Goal: Task Accomplishment & Management: Complete application form

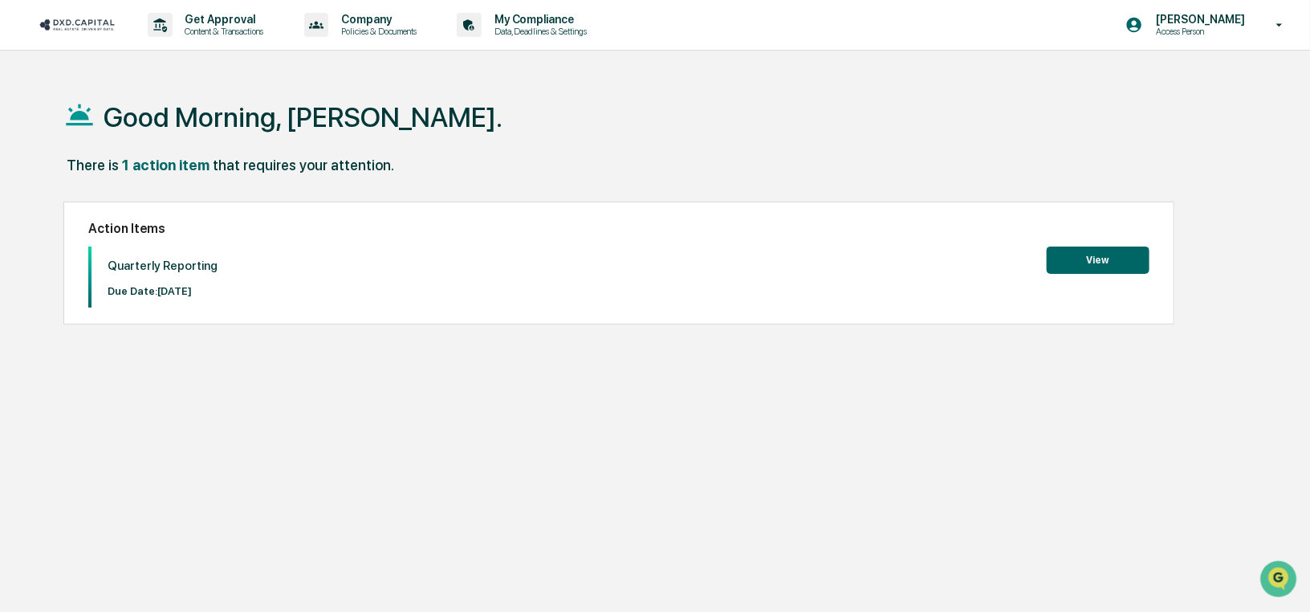
click at [1097, 262] on button "View" at bounding box center [1098, 259] width 103 height 27
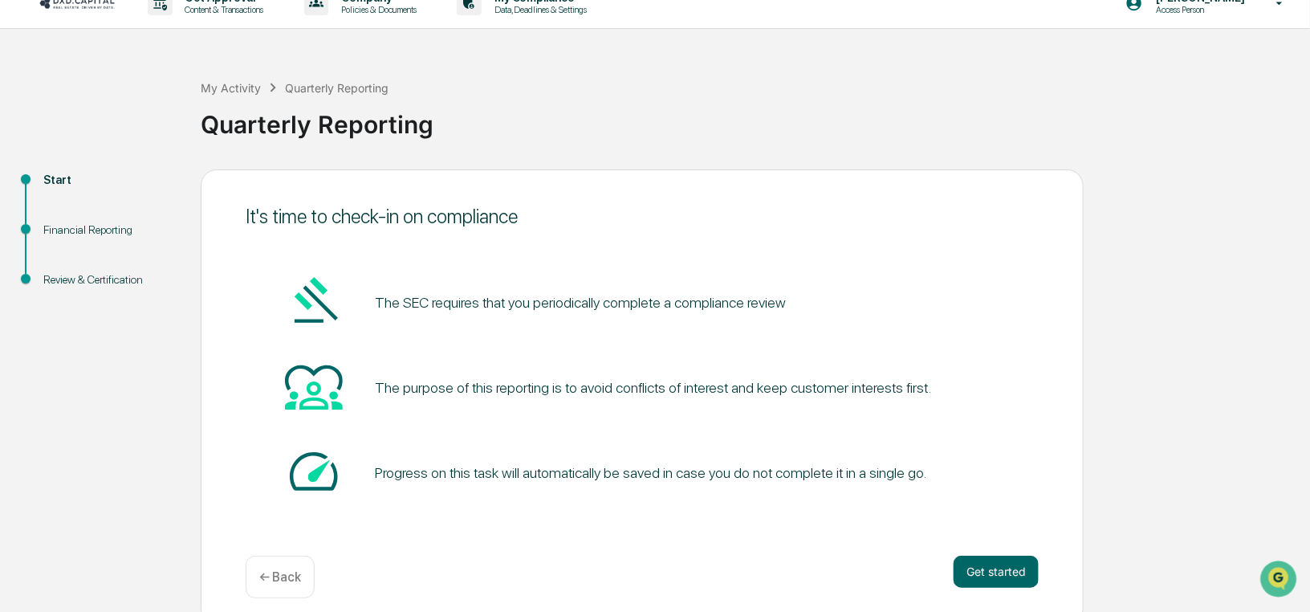
scroll to position [34, 0]
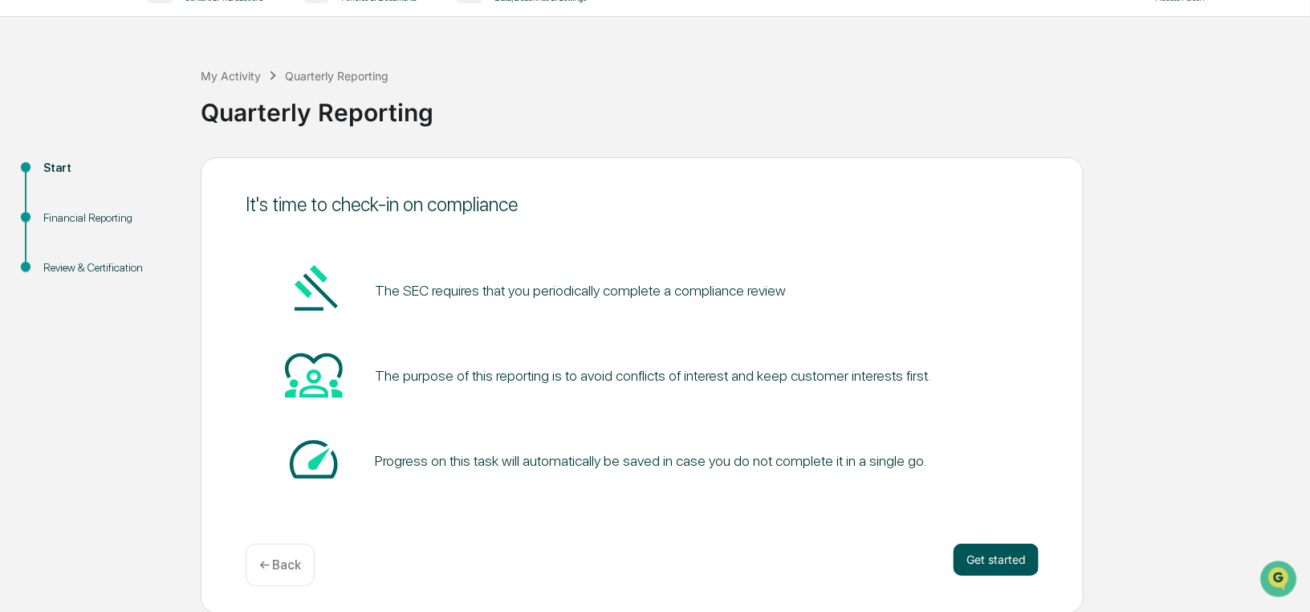
click at [995, 560] on button "Get started" at bounding box center [996, 559] width 85 height 32
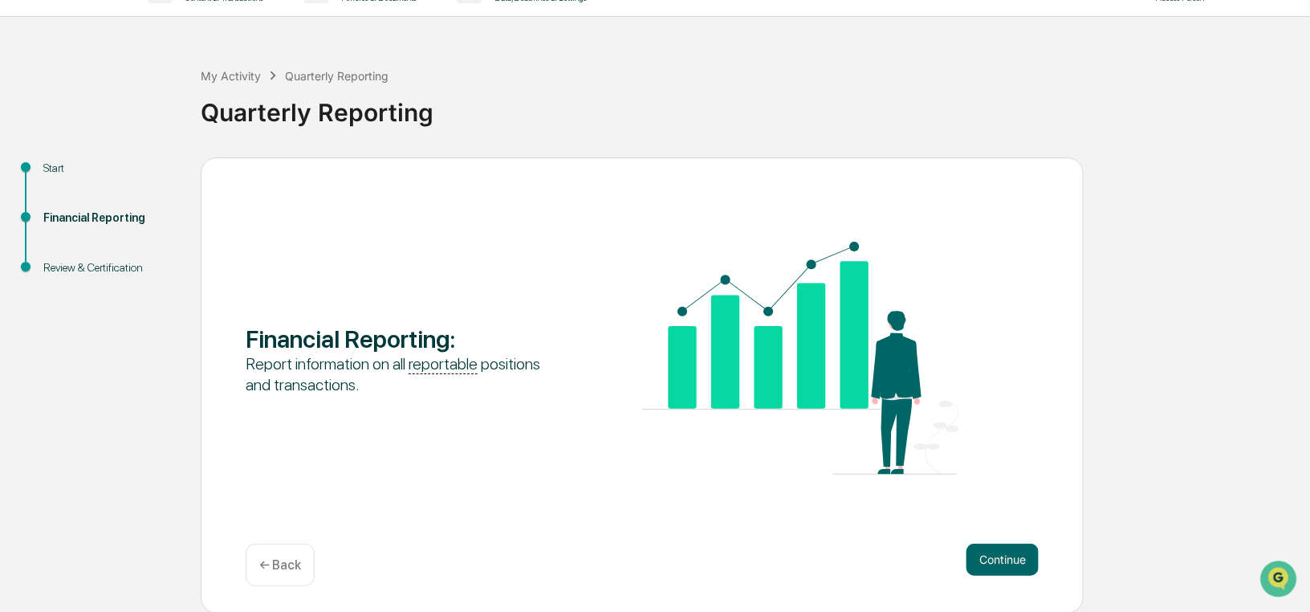
click at [995, 560] on button "Continue" at bounding box center [1002, 559] width 72 height 32
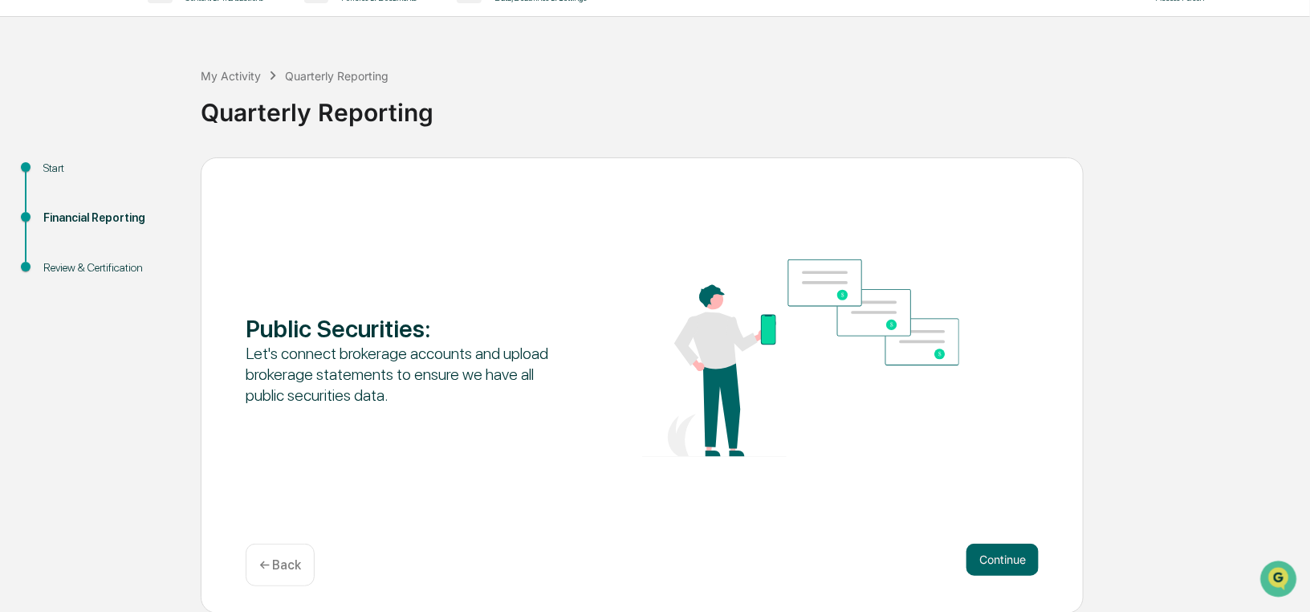
click at [995, 560] on button "Continue" at bounding box center [1002, 559] width 72 height 32
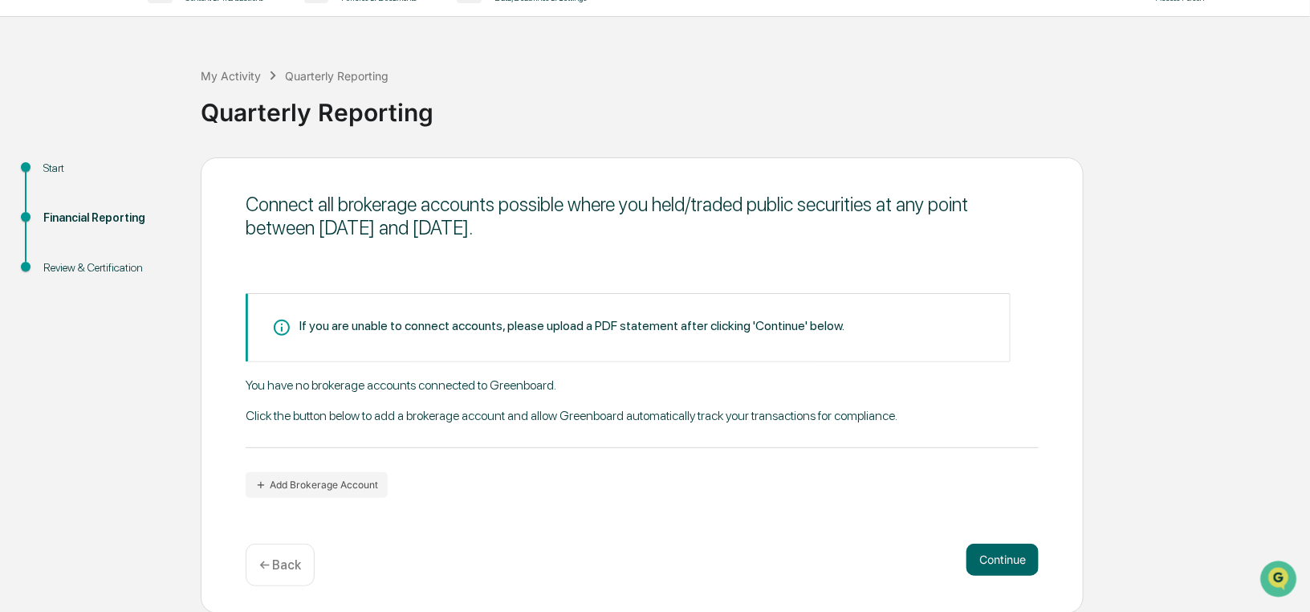
click at [995, 560] on button "Continue" at bounding box center [1002, 559] width 72 height 32
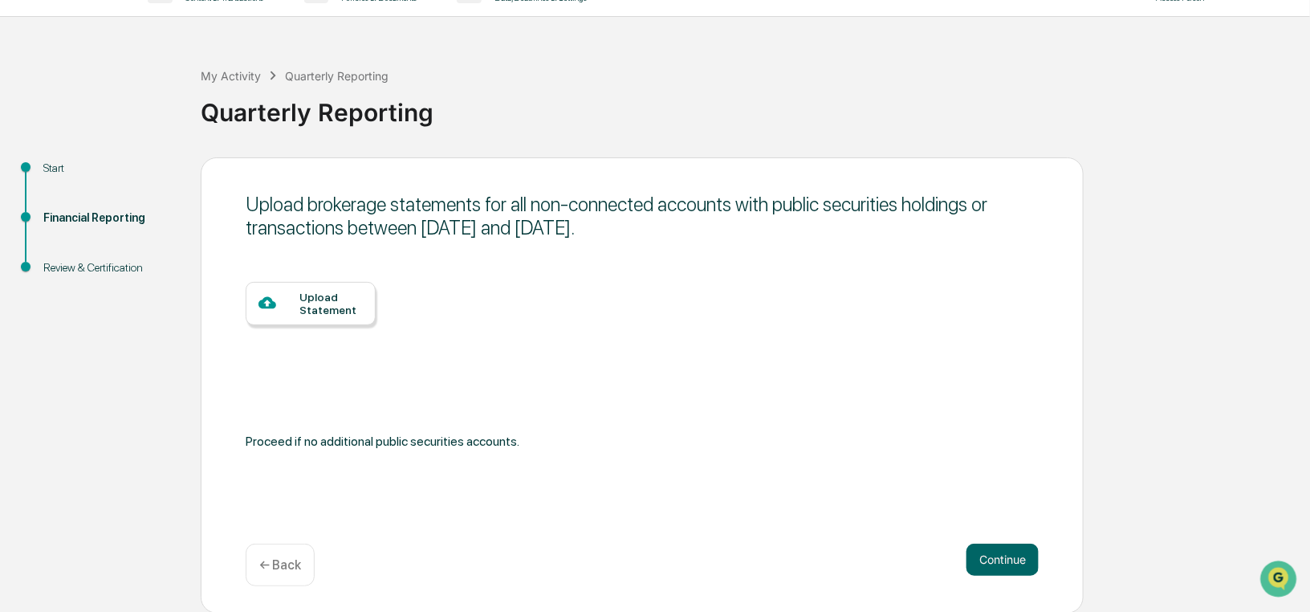
click at [995, 560] on button "Continue" at bounding box center [1002, 559] width 72 height 32
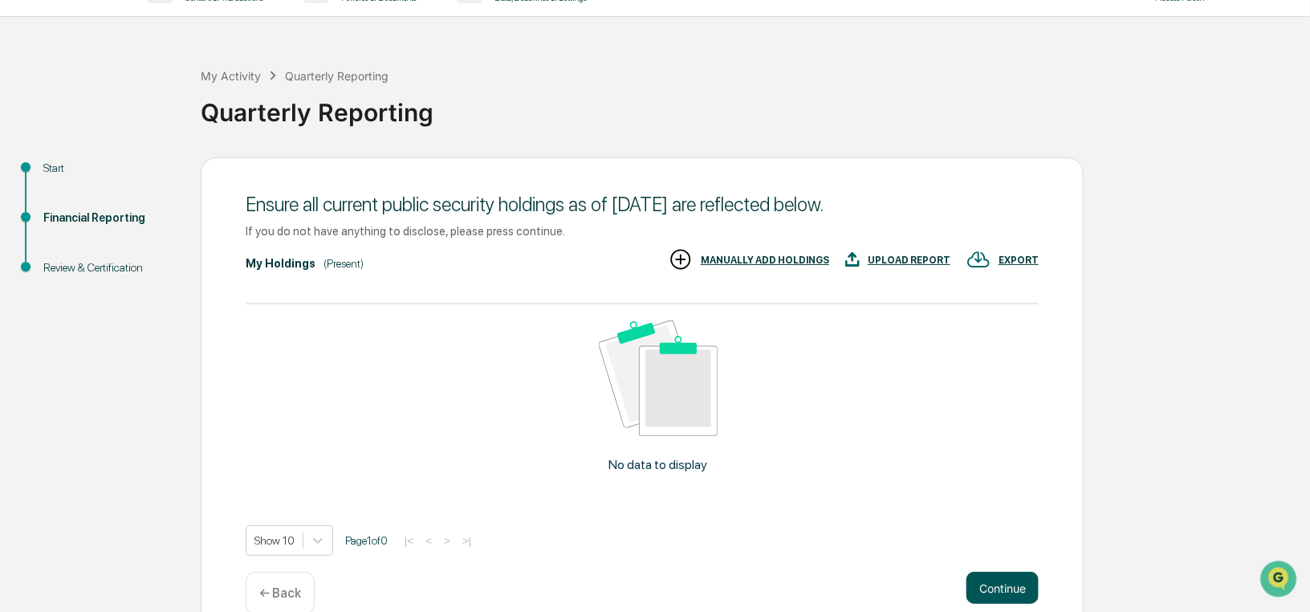
click at [1001, 593] on button "Continue" at bounding box center [1002, 588] width 72 height 32
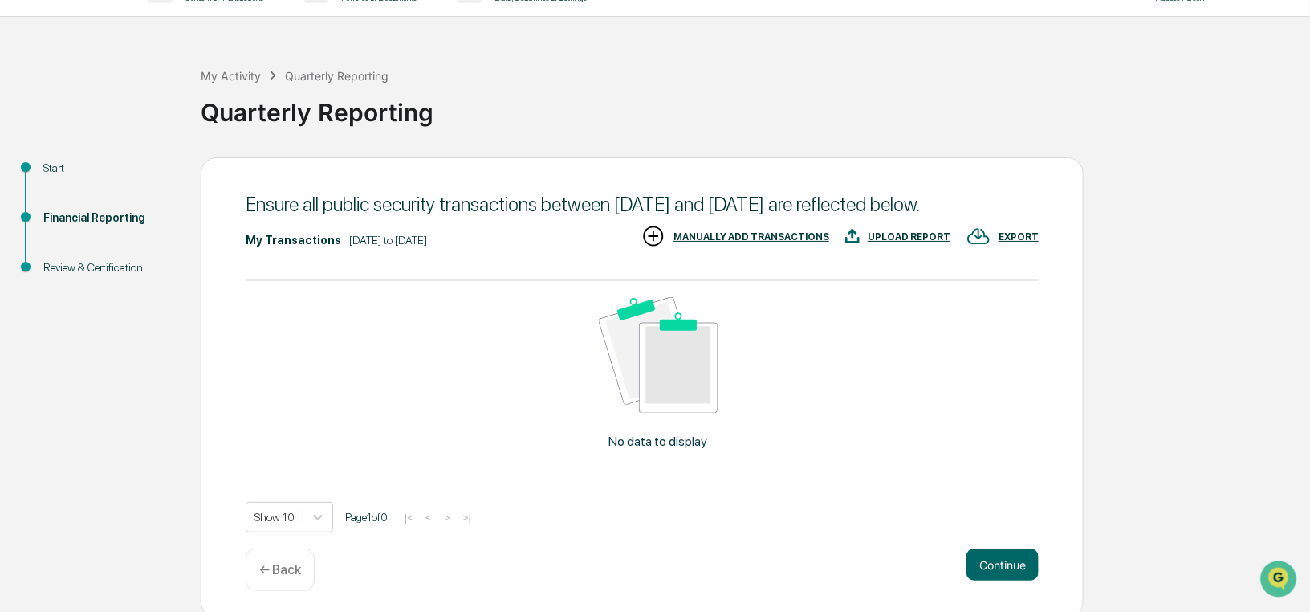
click at [1001, 580] on button "Continue" at bounding box center [1002, 564] width 72 height 32
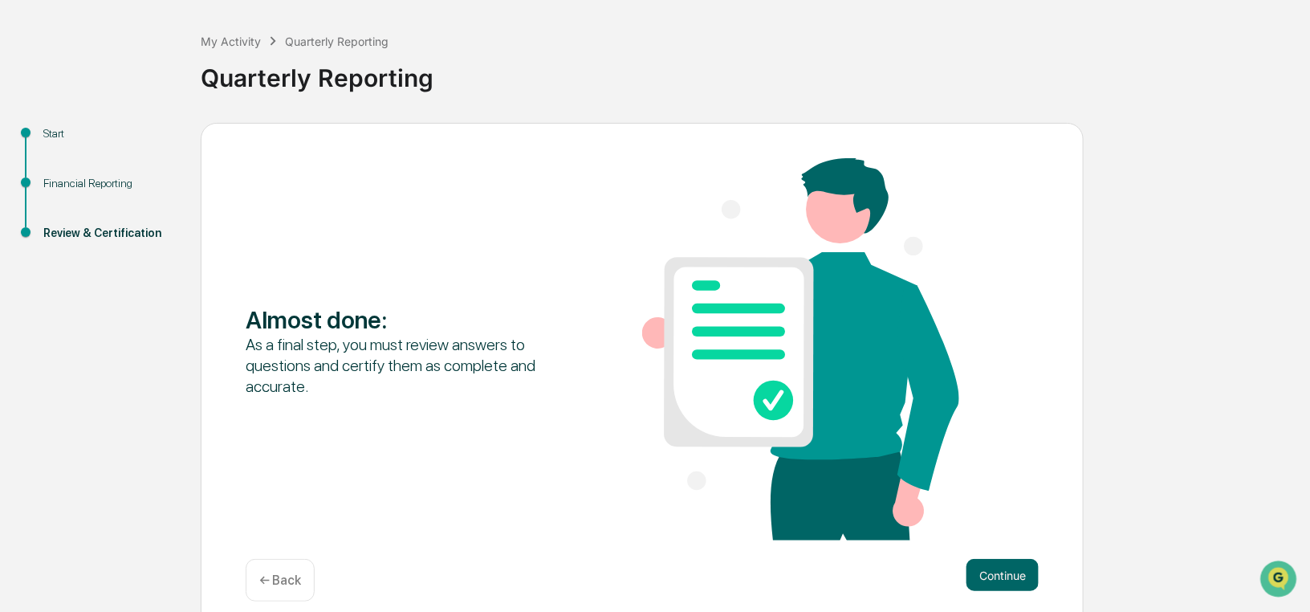
scroll to position [85, 0]
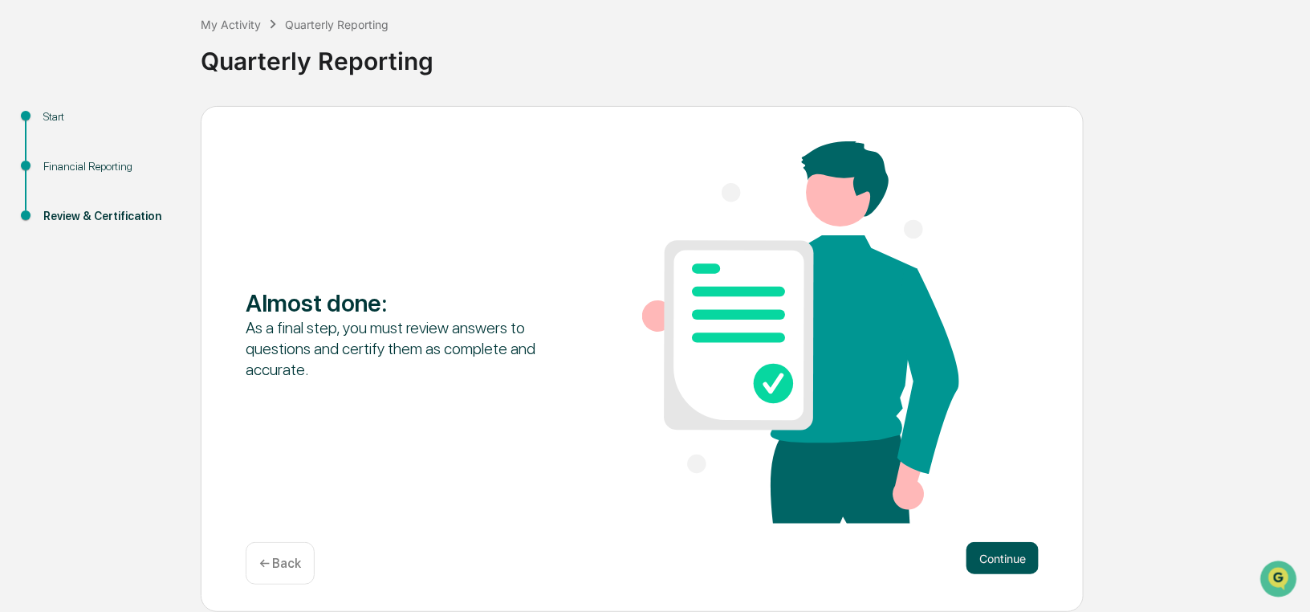
click at [1003, 556] on button "Continue" at bounding box center [1002, 558] width 72 height 32
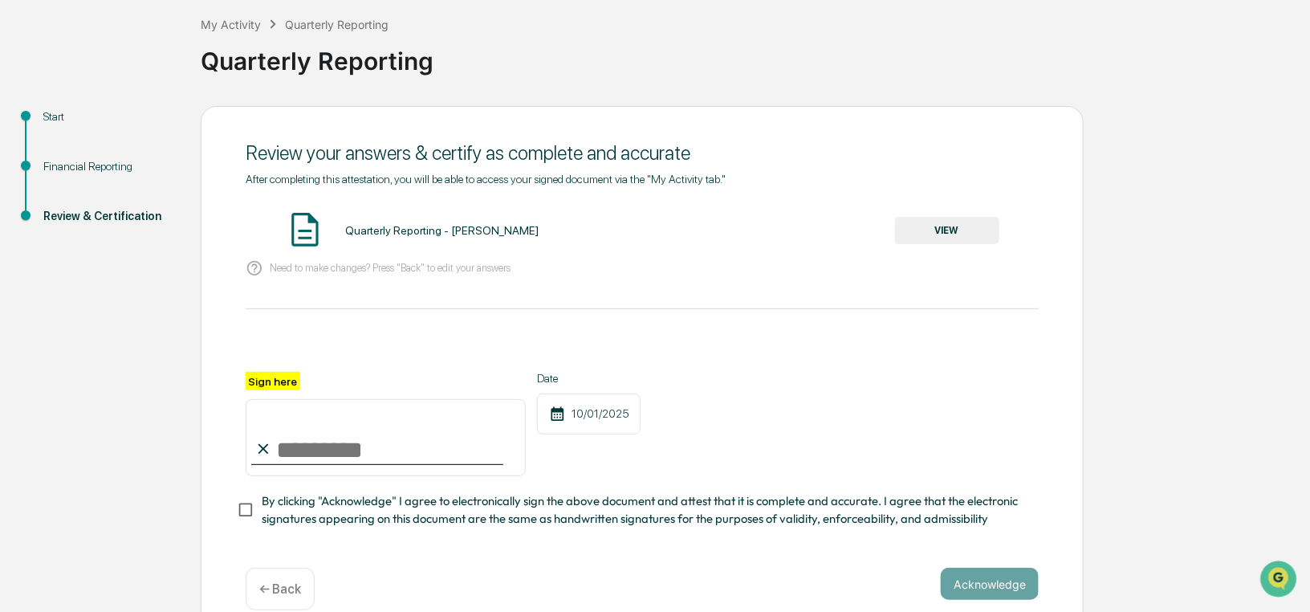
click at [349, 422] on input "Sign here" at bounding box center [386, 437] width 280 height 77
type input "**********"
click at [980, 594] on button "Acknowledge" at bounding box center [990, 584] width 98 height 32
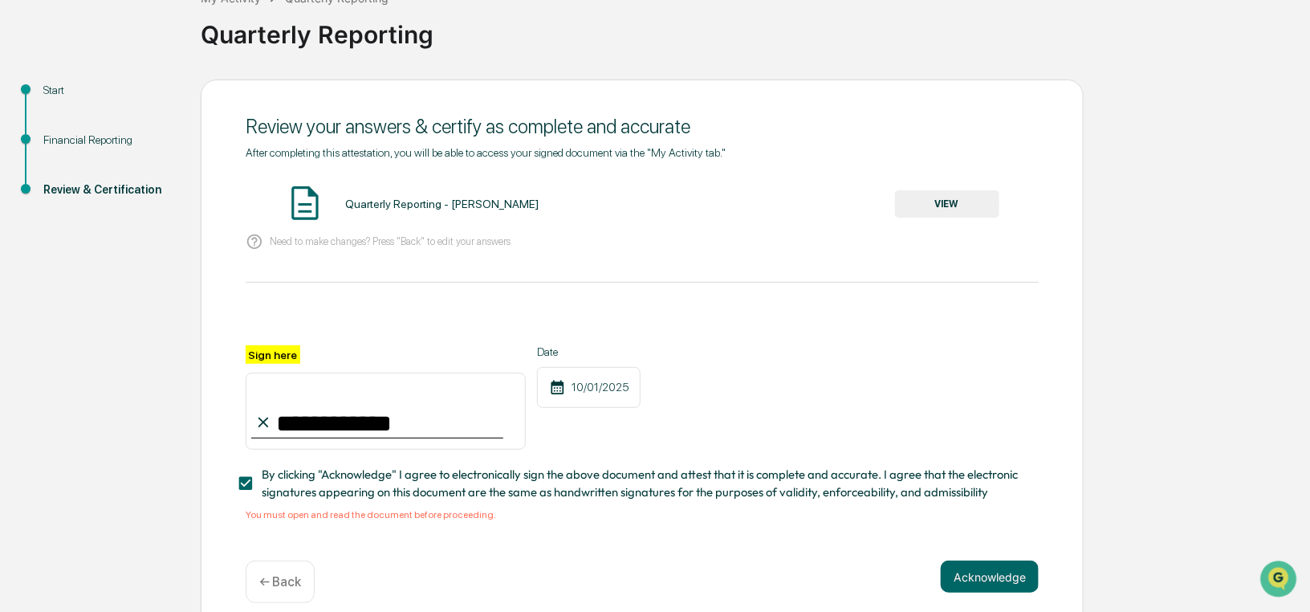
scroll to position [136, 0]
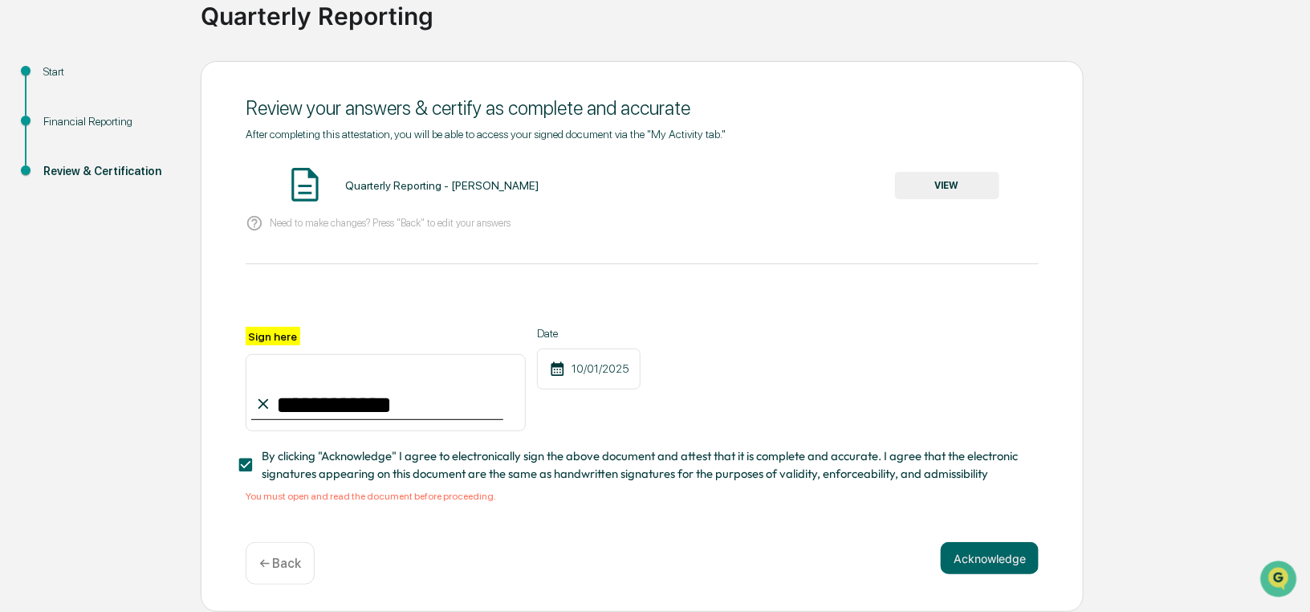
click at [950, 176] on button "VIEW" at bounding box center [947, 185] width 104 height 27
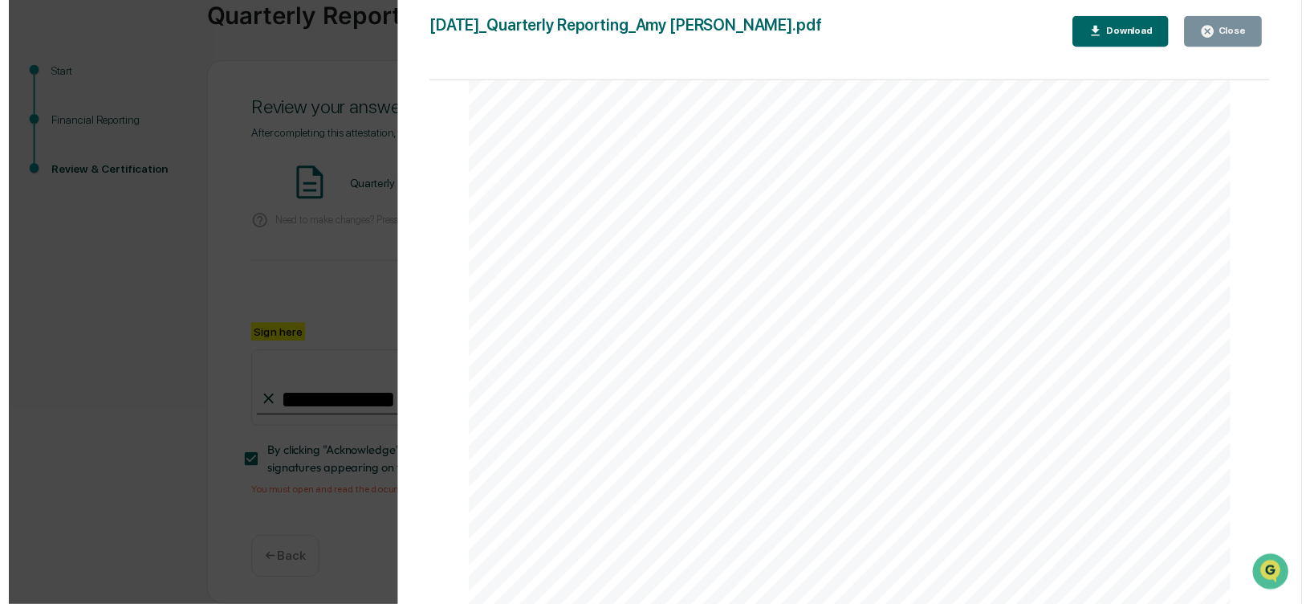
scroll to position [1846, 0]
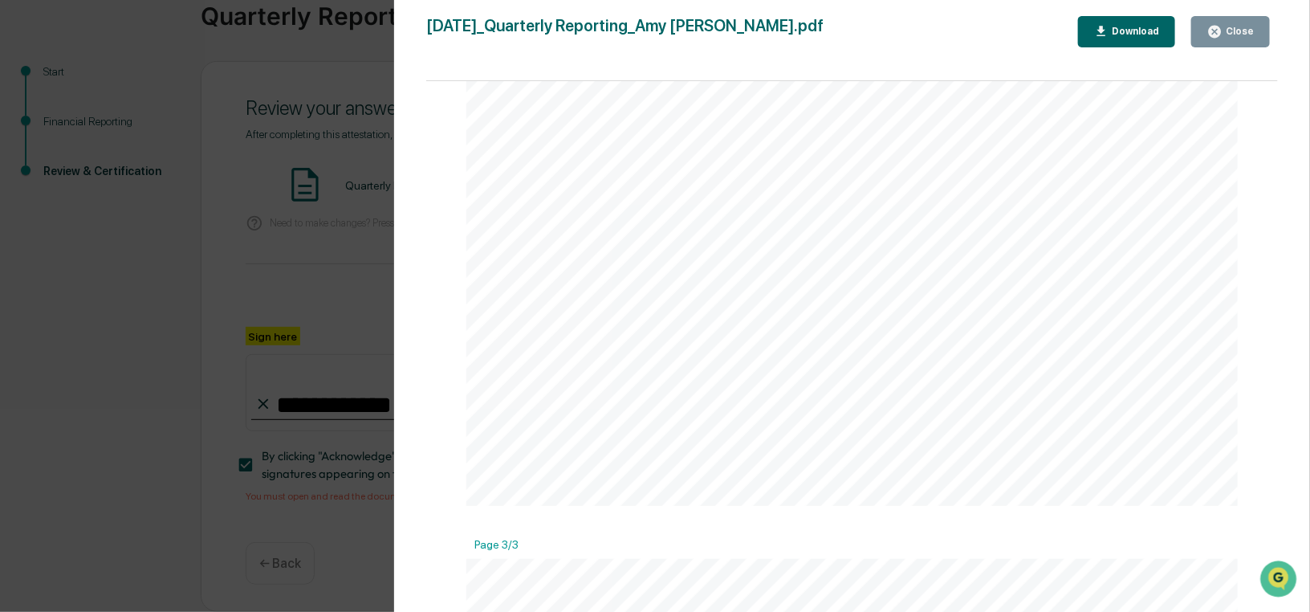
click at [1240, 26] on div "Close" at bounding box center [1238, 31] width 31 height 11
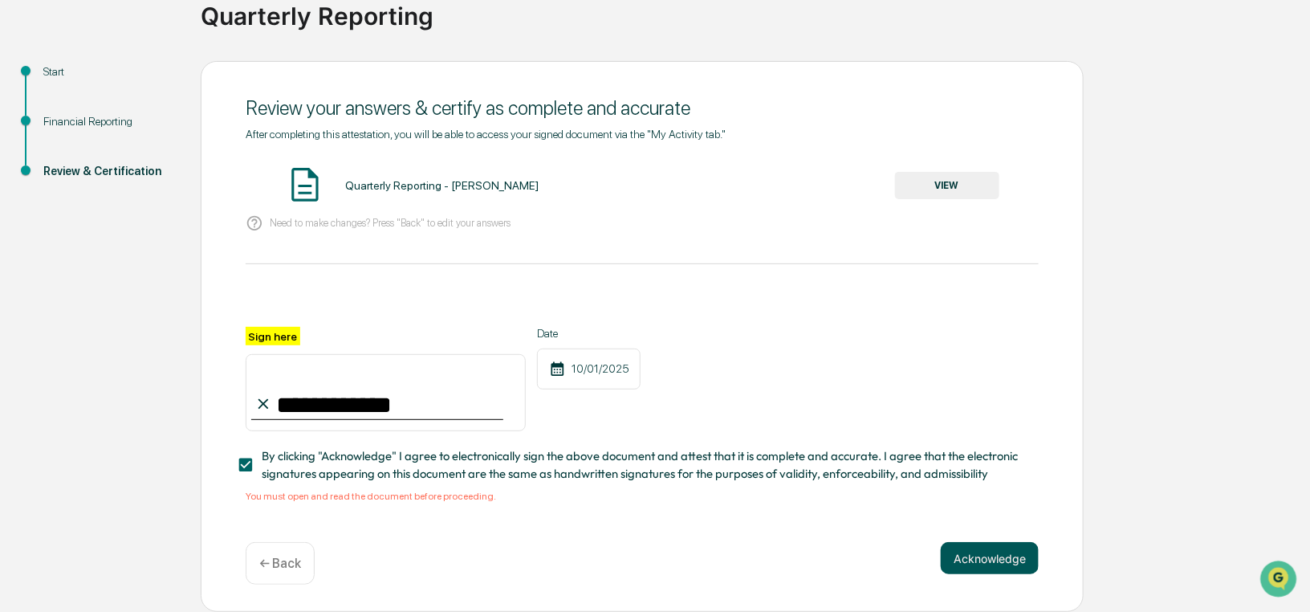
click at [982, 556] on button "Acknowledge" at bounding box center [990, 558] width 98 height 32
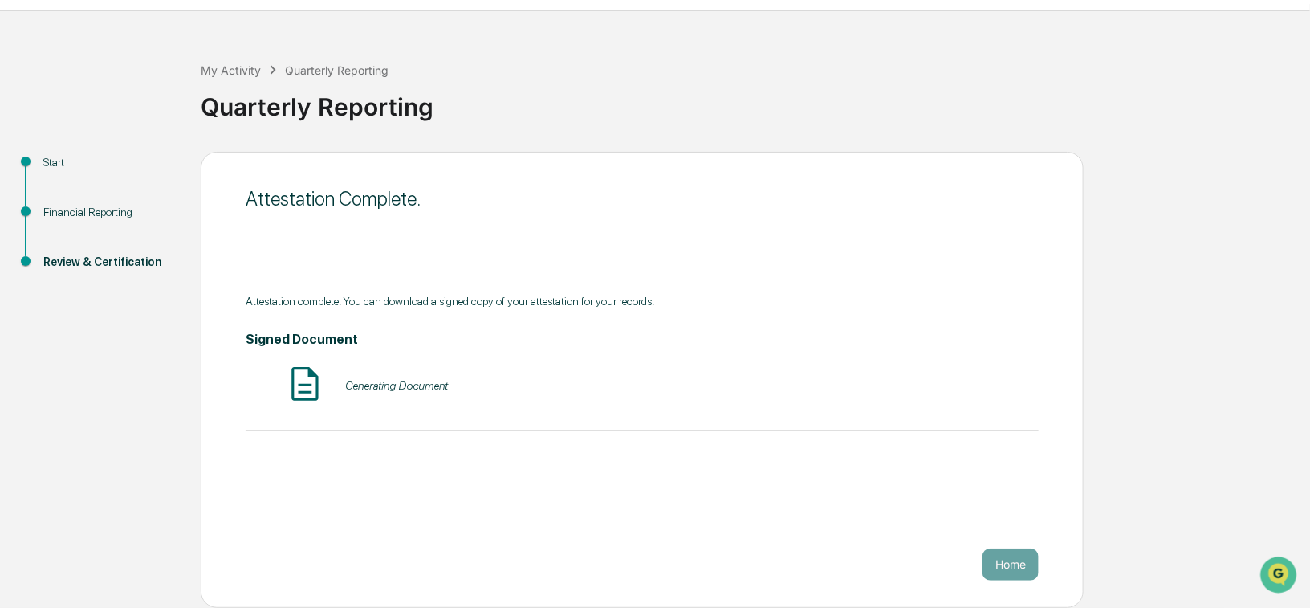
scroll to position [34, 0]
